Goal: Navigation & Orientation: Find specific page/section

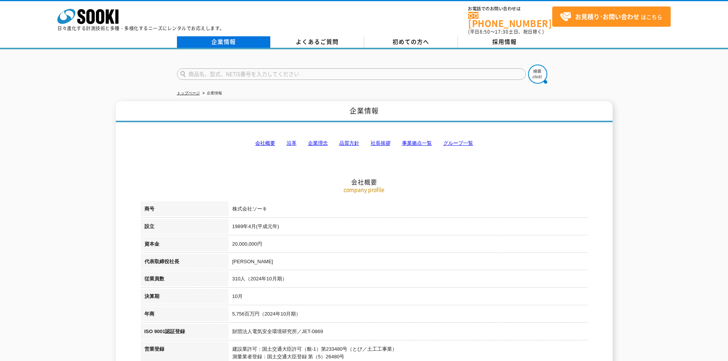
click at [220, 39] on link "企業情報" at bounding box center [224, 41] width 94 height 11
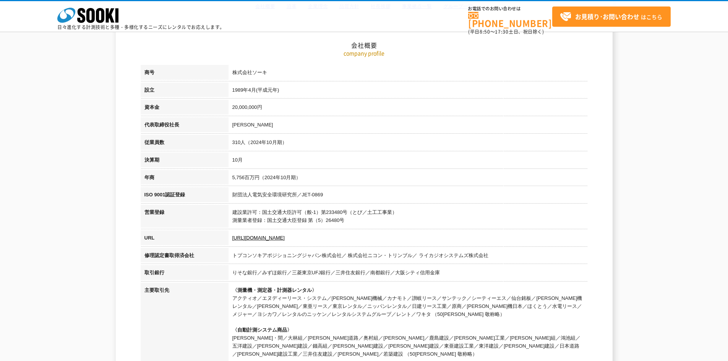
scroll to position [115, 0]
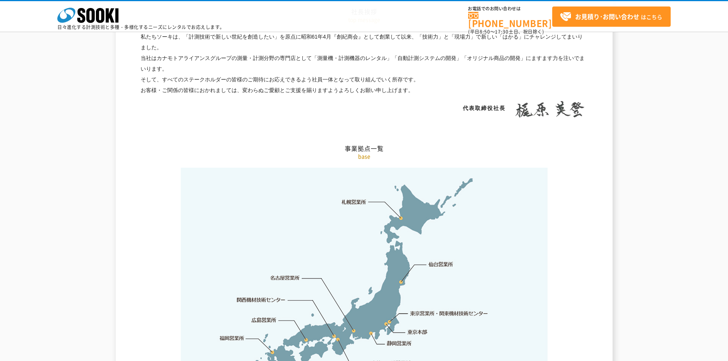
click at [346, 198] on link "札幌営業所" at bounding box center [353, 202] width 25 height 8
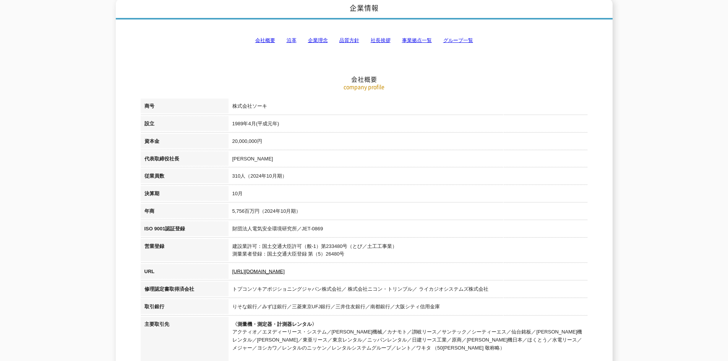
scroll to position [0, 0]
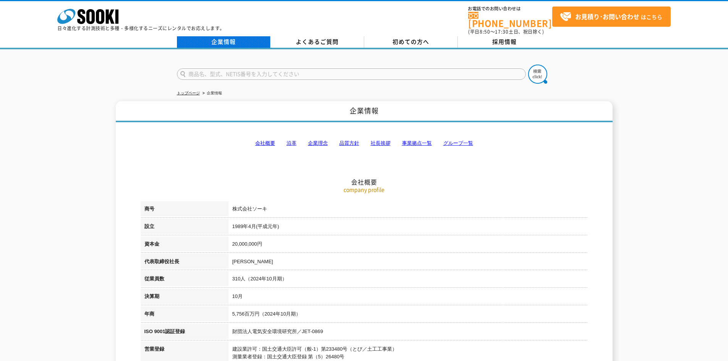
click at [222, 38] on link "企業情報" at bounding box center [224, 41] width 94 height 11
click at [102, 24] on icon "株式会社 ソーキ" at bounding box center [87, 16] width 61 height 15
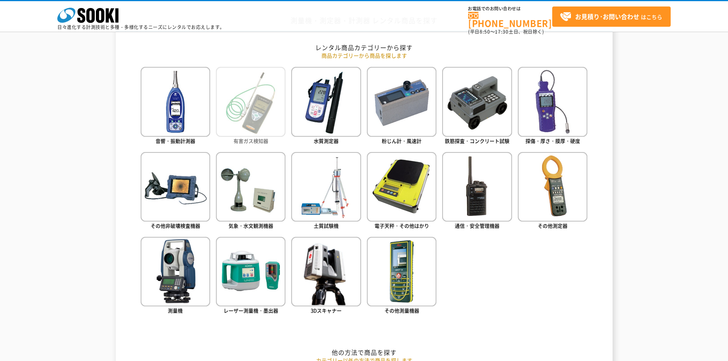
scroll to position [344, 0]
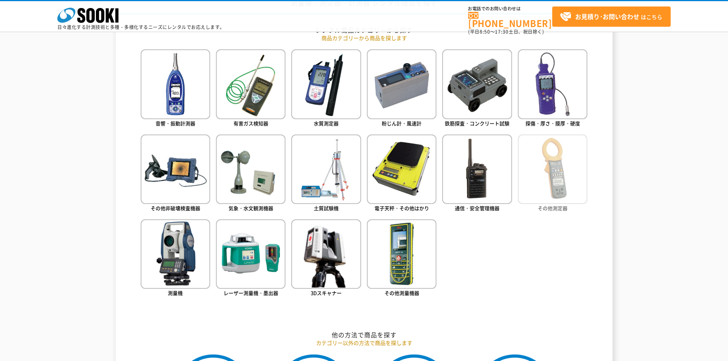
click at [554, 190] on img at bounding box center [553, 169] width 70 height 70
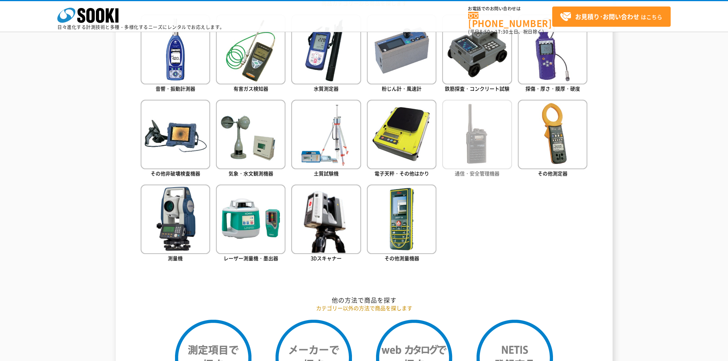
scroll to position [443, 0]
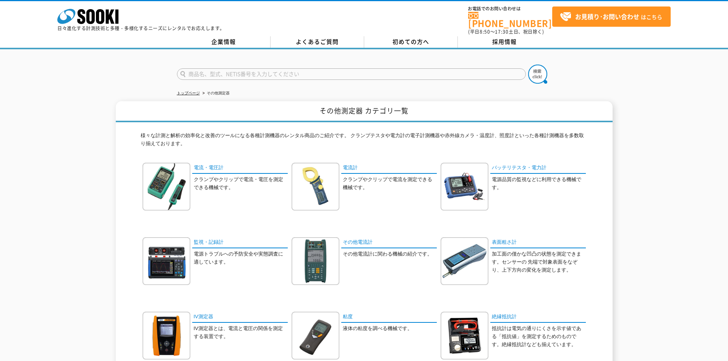
click at [595, 66] on div at bounding box center [364, 67] width 728 height 37
click at [96, 62] on div at bounding box center [364, 67] width 728 height 37
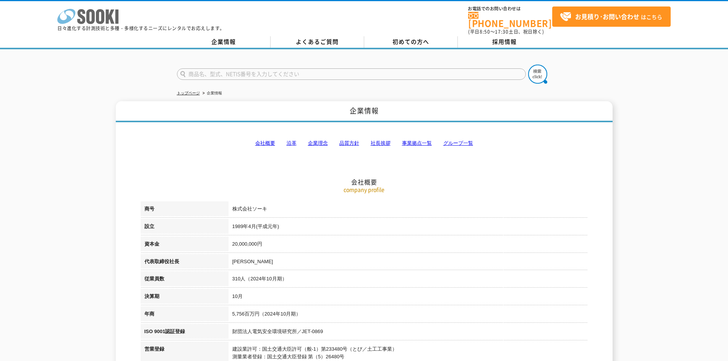
click at [80, 20] on icon "株式会社 ソーキ" at bounding box center [87, 16] width 61 height 15
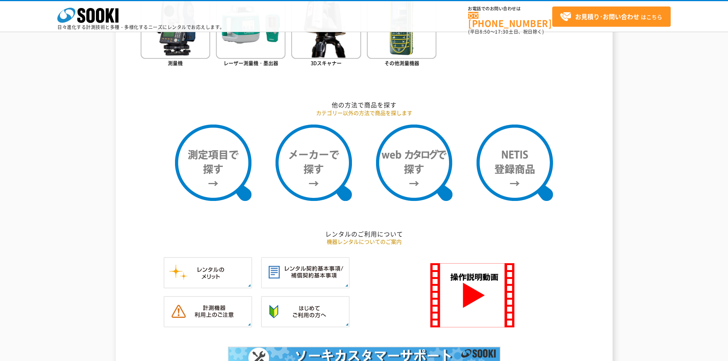
scroll to position [573, 0]
